Goal: Information Seeking & Learning: Learn about a topic

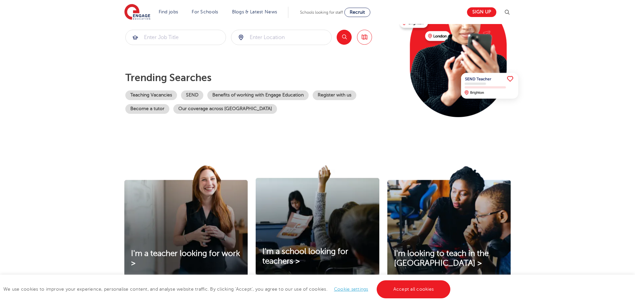
scroll to position [100, 0]
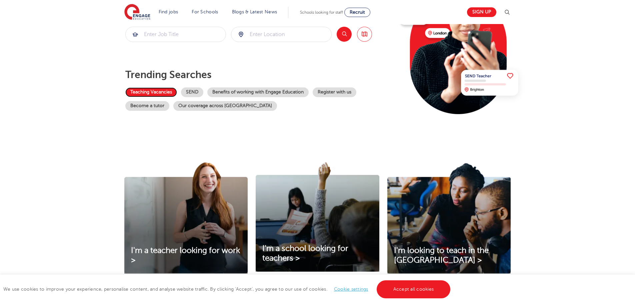
click at [142, 92] on link "Teaching Vacancies" at bounding box center [151, 92] width 52 height 10
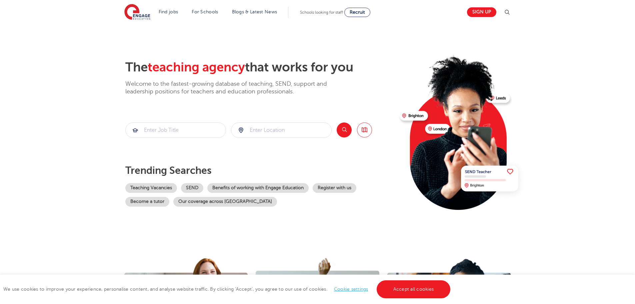
scroll to position [0, 0]
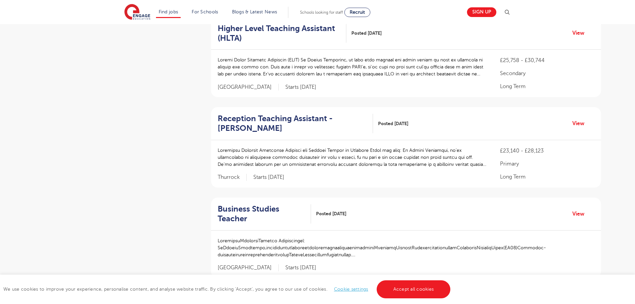
scroll to position [167, 0]
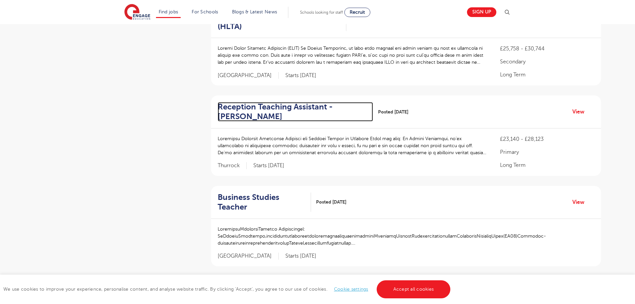
click at [251, 106] on h2 "Reception Teaching Assistant - Thurrock" at bounding box center [293, 111] width 150 height 19
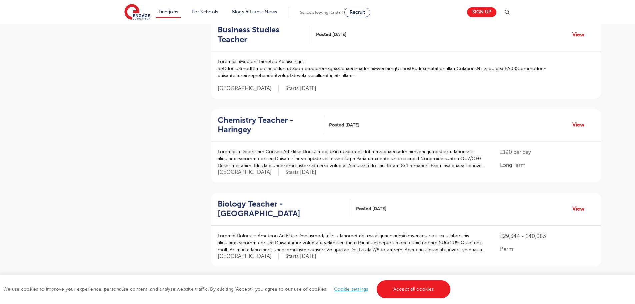
scroll to position [333, 0]
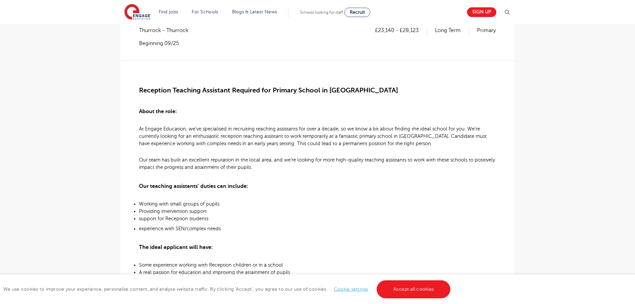
scroll to position [100, 0]
